Goal: Task Accomplishment & Management: Manage account settings

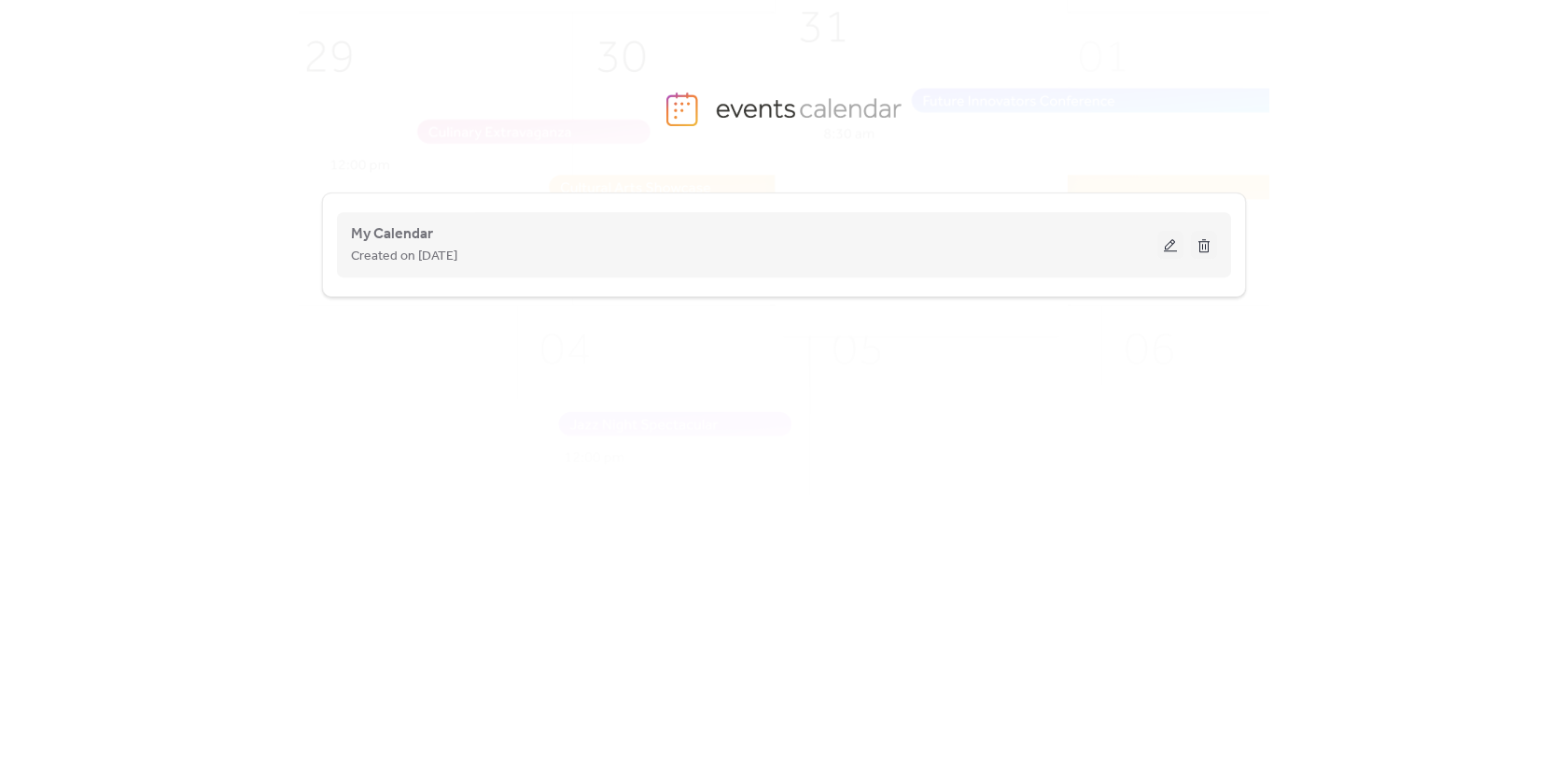
click at [540, 237] on div "My Calendar Created on [DATE]" at bounding box center [754, 245] width 806 height 44
click at [1169, 251] on button at bounding box center [1170, 244] width 26 height 28
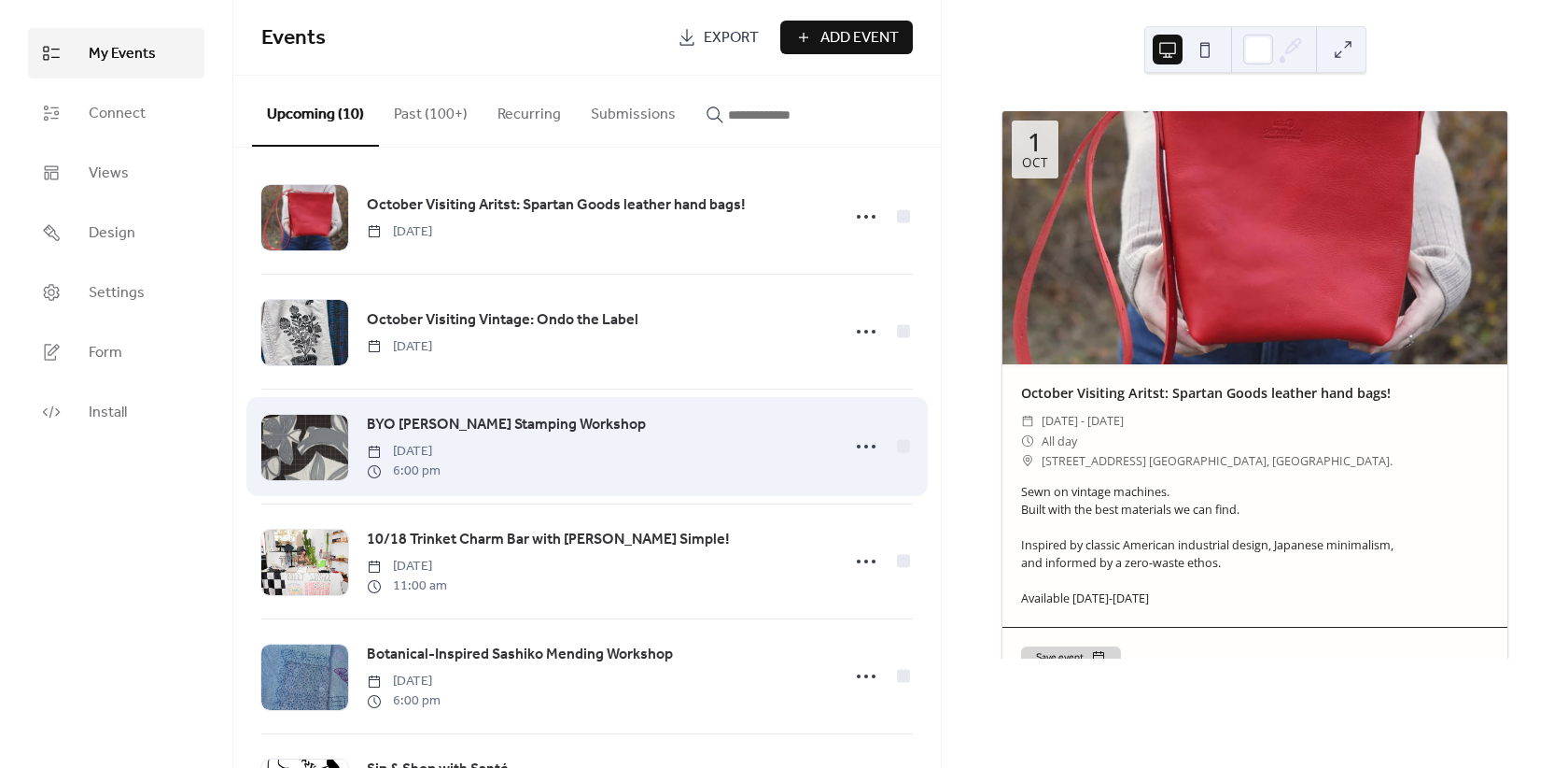
scroll to position [18, 0]
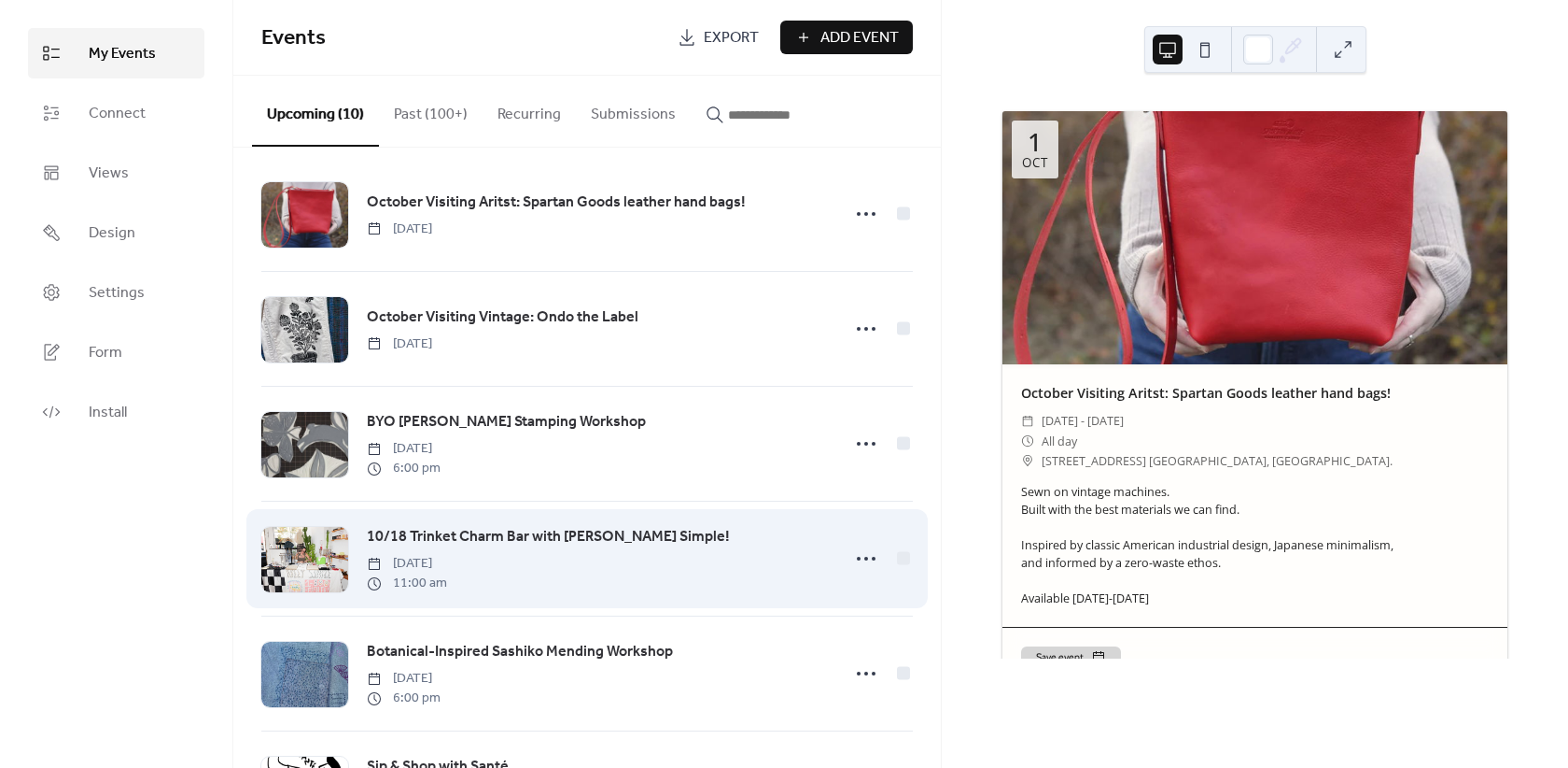
click at [596, 548] on link "10/18 Trinket Charm Bar with [PERSON_NAME] Simple!" at bounding box center [548, 537] width 363 height 24
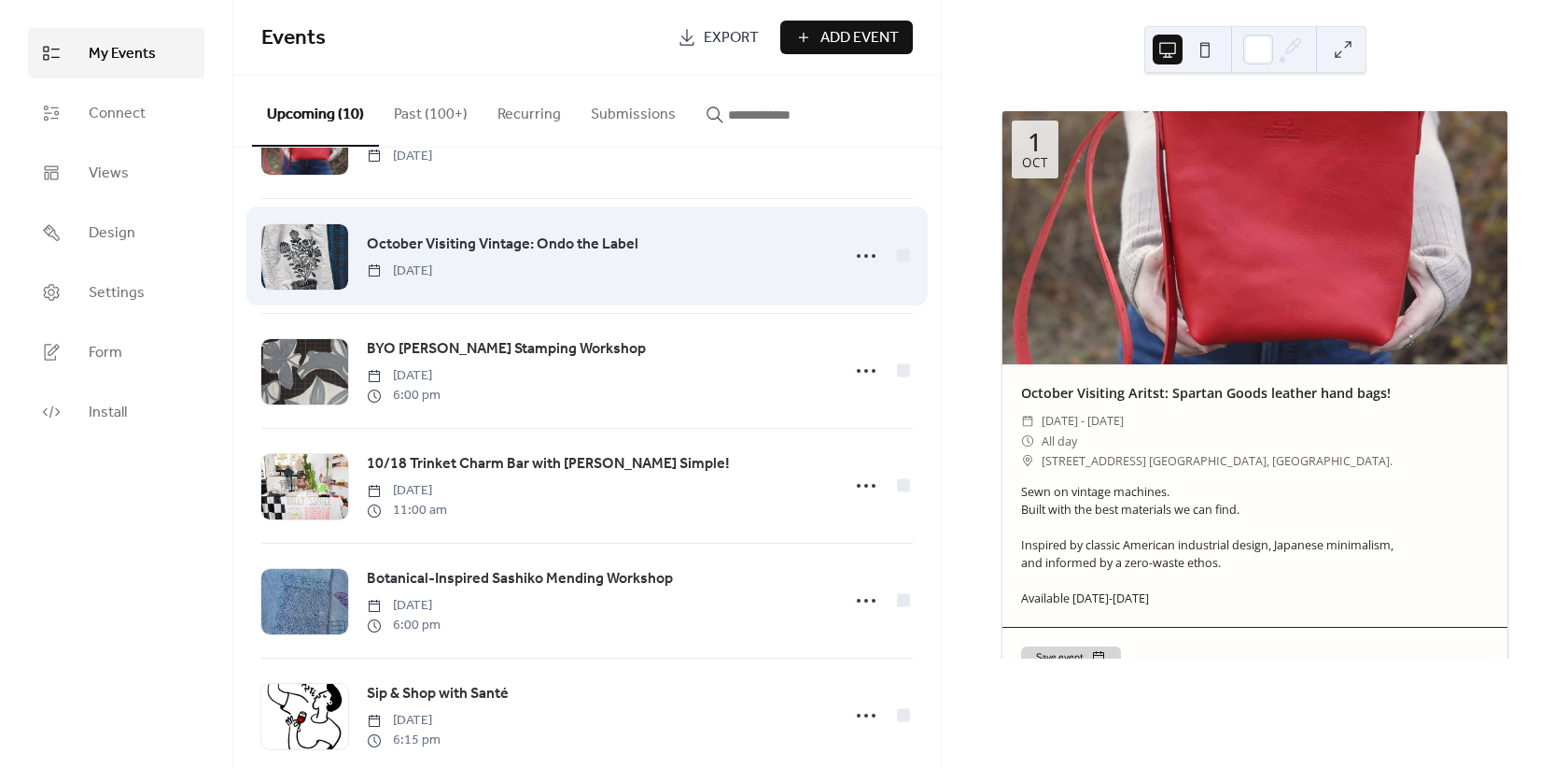
scroll to position [329, 0]
